Goal: Task Accomplishment & Management: Complete application form

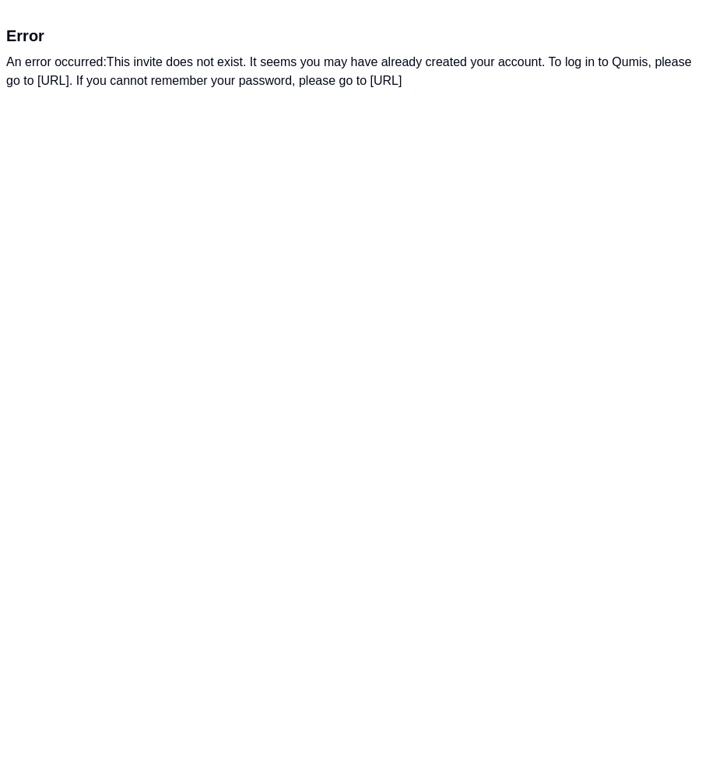
click at [175, 115] on html "Error An error occurred: This invite does not exist. It seems you may have alre…" at bounding box center [351, 57] width 702 height 115
drag, startPoint x: 36, startPoint y: 81, endPoint x: 162, endPoint y: 82, distance: 126.0
click at [162, 82] on div "An error occurred: This invite does not exist. It seems you may have already cr…" at bounding box center [350, 71] width 689 height 37
click at [149, 82] on div "An error occurred: This invite does not exist. It seems you may have already cr…" at bounding box center [350, 71] width 689 height 37
drag, startPoint x: 34, startPoint y: 79, endPoint x: 180, endPoint y: 83, distance: 145.5
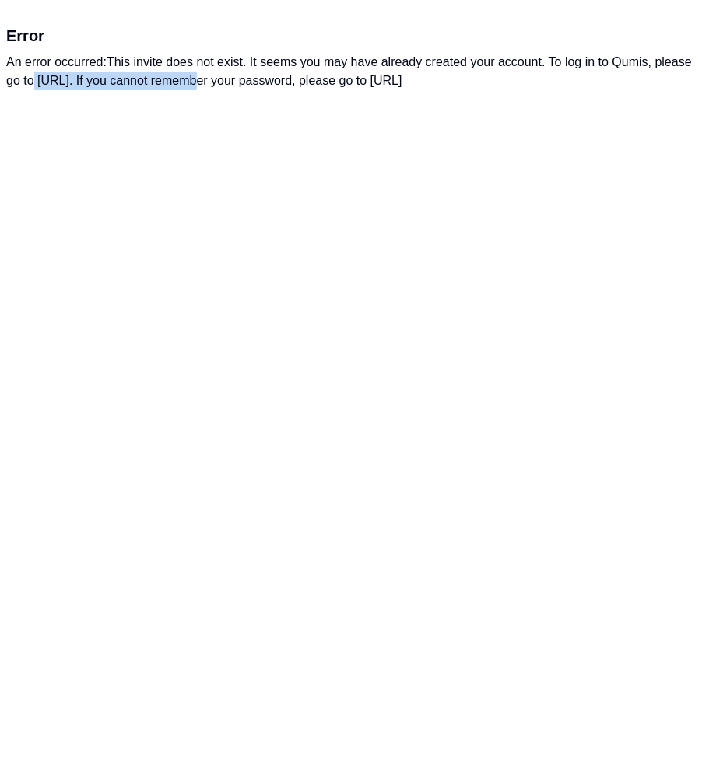
click at [180, 83] on div "An error occurred: This invite does not exist. It seems you may have already cr…" at bounding box center [350, 71] width 689 height 37
copy div "[URL]"
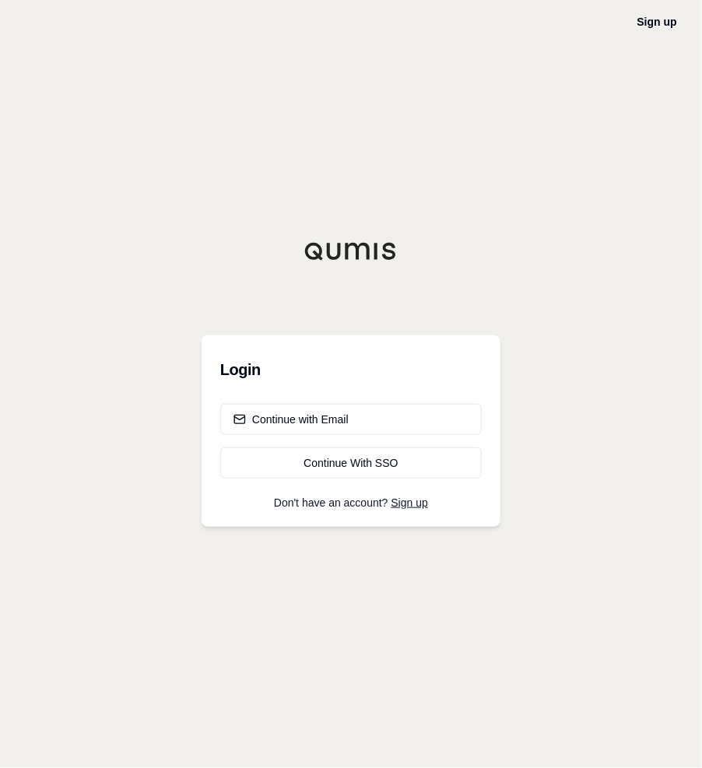
click at [352, 422] on button "Continue with Email" at bounding box center [350, 419] width 261 height 31
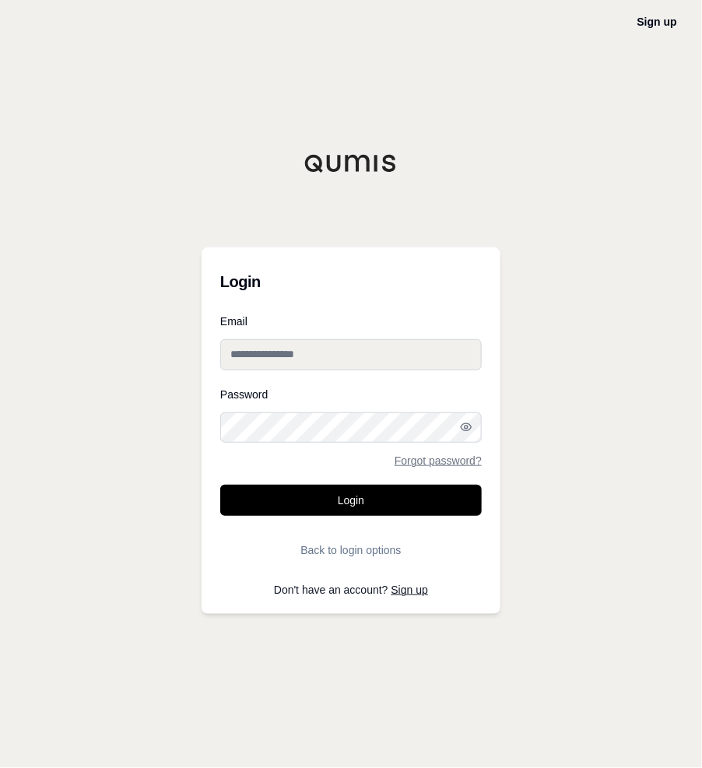
click at [278, 364] on input "Email" at bounding box center [350, 354] width 261 height 31
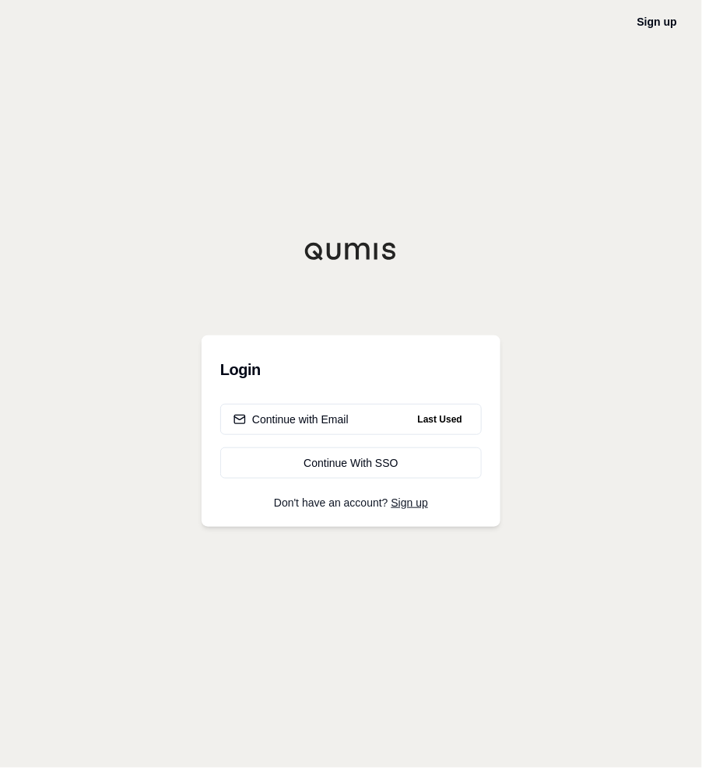
click at [313, 422] on div "Continue with Email" at bounding box center [290, 419] width 115 height 16
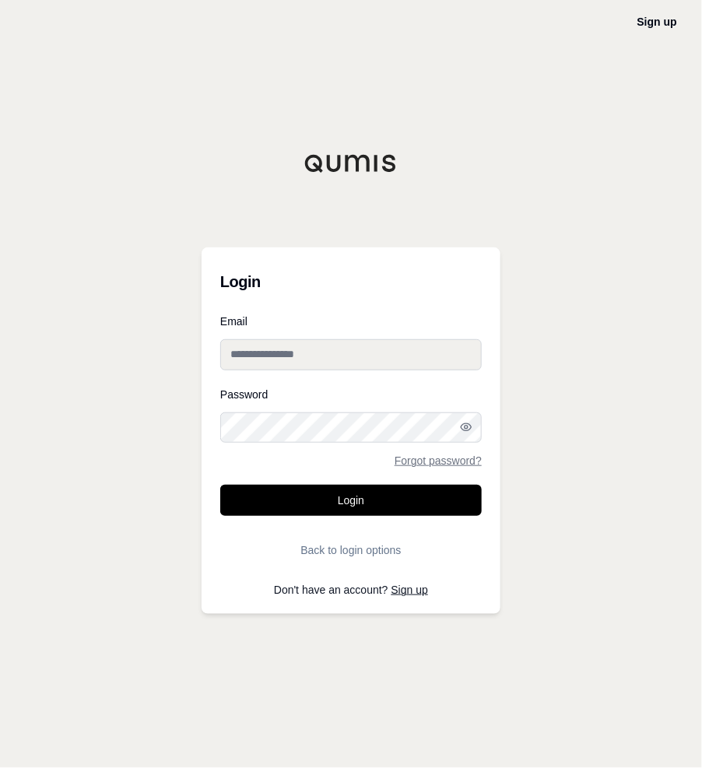
type input "**********"
click at [352, 503] on button "Login" at bounding box center [350, 500] width 261 height 31
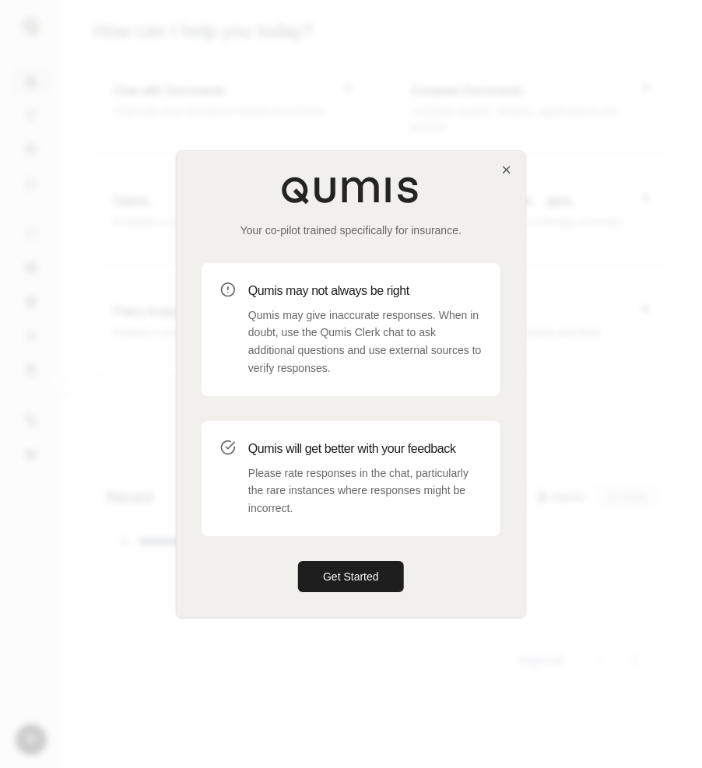
click at [330, 575] on button "Get Started" at bounding box center [351, 576] width 106 height 31
